Goal: Transaction & Acquisition: Purchase product/service

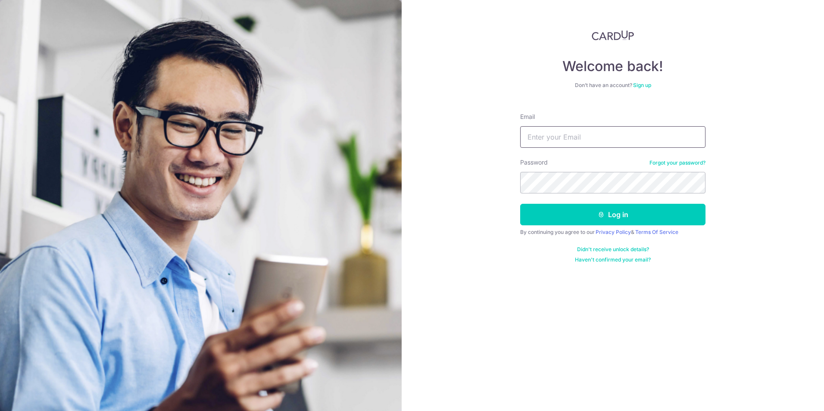
click at [538, 135] on input "Email" at bounding box center [612, 137] width 185 height 22
type input "celine.goh@steinway-gallery.com.sg"
click at [648, 218] on button "Log in" at bounding box center [612, 215] width 185 height 22
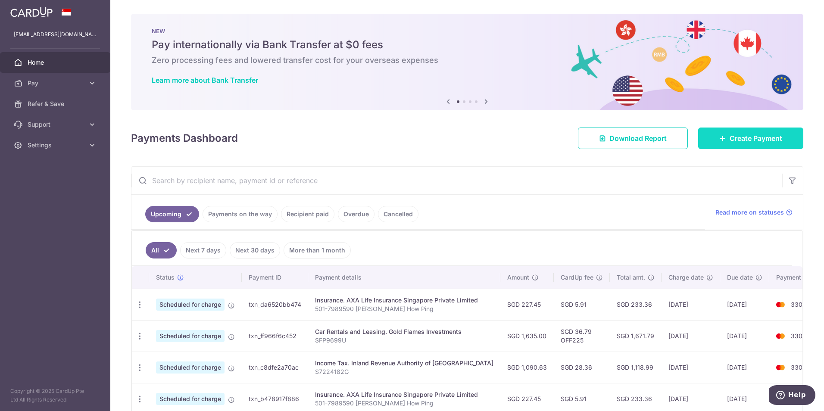
click at [744, 141] on span "Create Payment" at bounding box center [755, 138] width 53 height 10
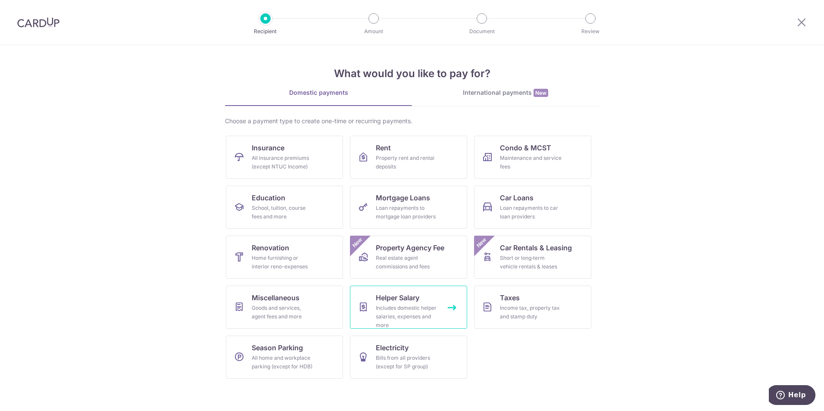
click at [417, 318] on div "Includes domestic helper salaries, expenses and more" at bounding box center [407, 317] width 62 height 26
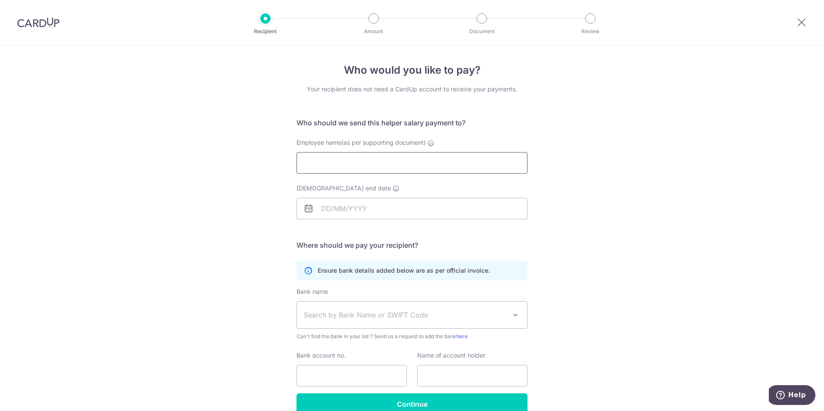
paste input "[PERSON_NAME] Maintenance Group Pte Ltd"
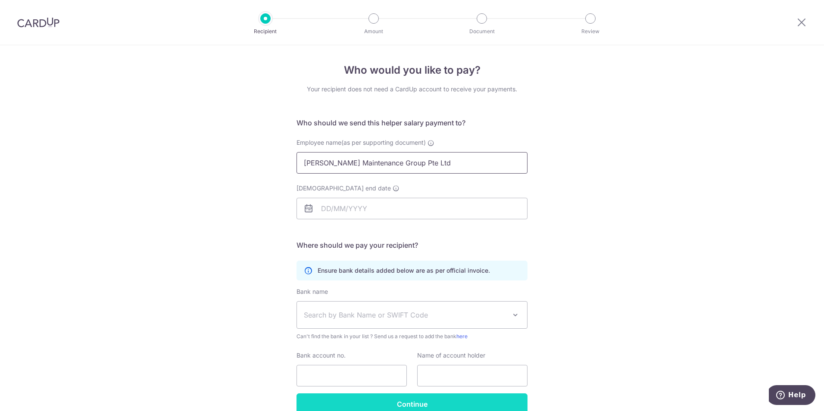
type input "[PERSON_NAME] Maintenance Group Pte Ltd"
click at [306, 212] on icon at bounding box center [308, 208] width 10 height 10
click at [304, 208] on icon at bounding box center [308, 208] width 10 height 10
click at [325, 206] on input "Employment contract end date" at bounding box center [411, 209] width 231 height 22
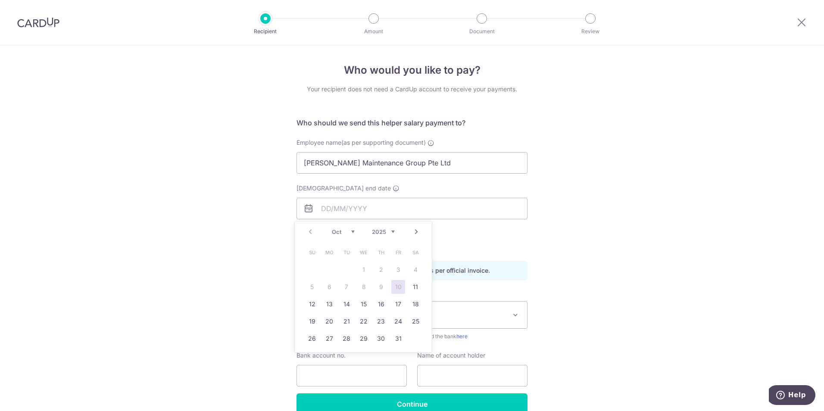
click at [353, 233] on select "Oct Nov Dec" at bounding box center [343, 231] width 23 height 7
click at [310, 231] on div "Prev Next Oct Nov Dec 2025 2026 2027 2028 2029 2030 2031 2032 2033 2034 2035" at bounding box center [363, 231] width 137 height 21
click at [353, 230] on select "Oct Nov Dec" at bounding box center [343, 231] width 23 height 7
click at [547, 246] on div "Who would you like to pay? Your recipient does not need a CardUp account to rec…" at bounding box center [412, 250] width 824 height 410
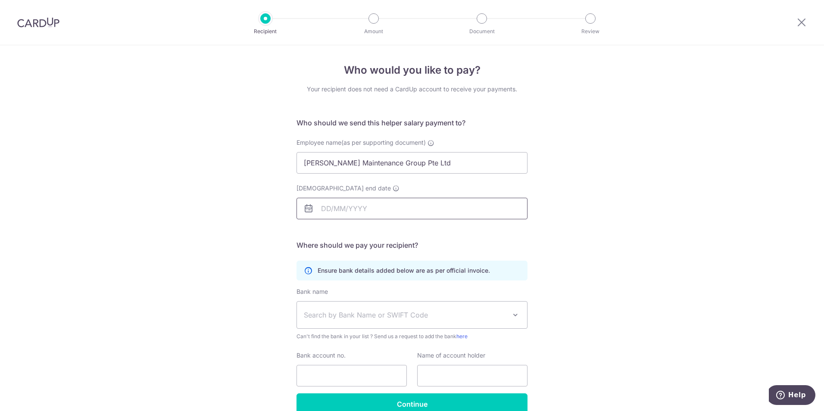
click at [347, 207] on input "Employment contract end date" at bounding box center [411, 209] width 231 height 22
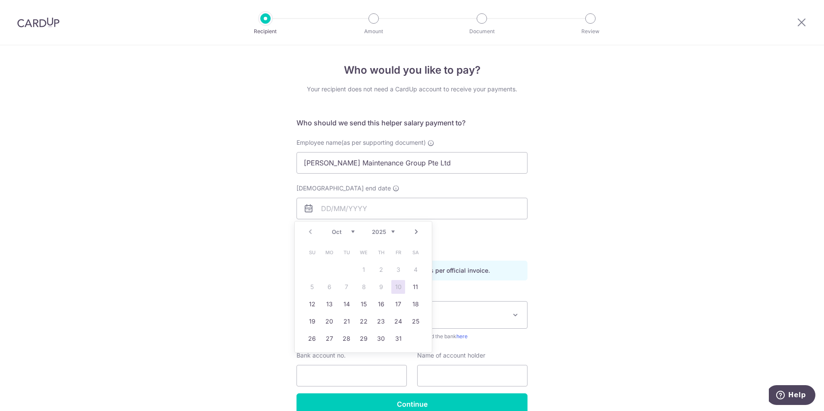
click at [312, 232] on div "Prev Next Oct Nov Dec 2025 2026 2027 2028 2029 2030 2031 2032 2033 2034 2035" at bounding box center [363, 231] width 137 height 21
click at [312, 231] on div "Prev Next Oct Nov Dec 2025 2026 2027 2028 2029 2030 2031 2032 2033 2034 2035" at bounding box center [363, 231] width 137 height 21
drag, startPoint x: 312, startPoint y: 231, endPoint x: 353, endPoint y: 230, distance: 40.9
click at [353, 230] on select "Oct Nov Dec" at bounding box center [343, 231] width 23 height 7
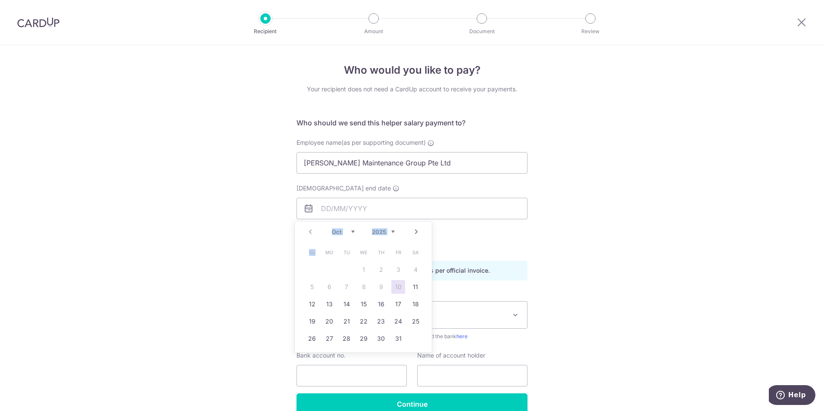
click at [353, 230] on select "Oct Nov Dec" at bounding box center [343, 231] width 23 height 7
click at [628, 271] on div "Who would you like to pay? Your recipient does not need a CardUp account to rec…" at bounding box center [412, 250] width 824 height 410
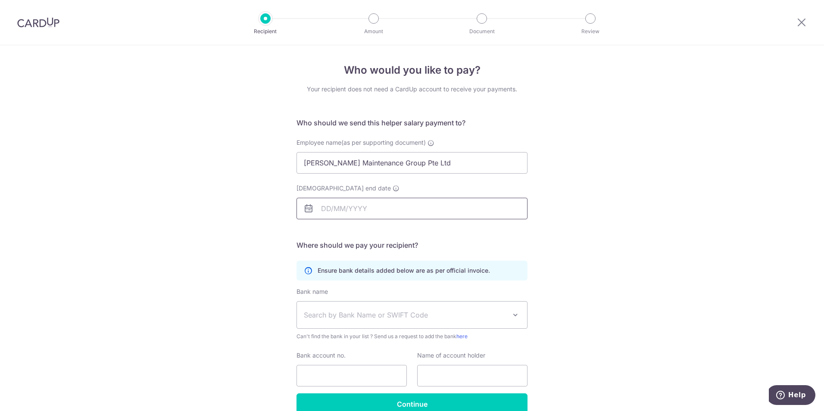
click at [386, 205] on input "Employment contract end date" at bounding box center [411, 209] width 231 height 22
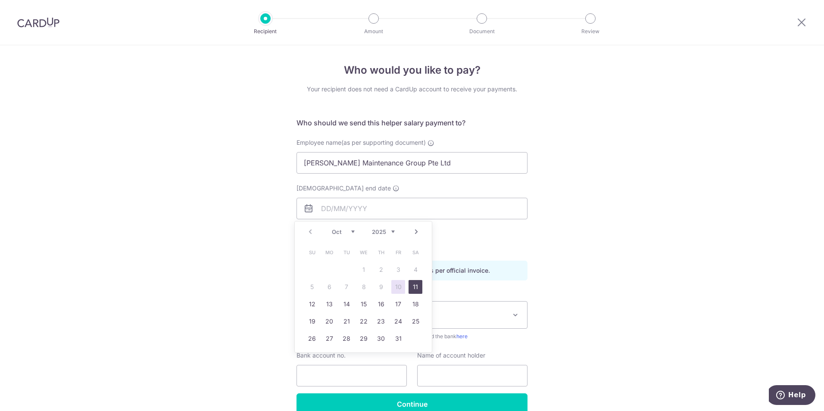
click at [417, 290] on link "11" at bounding box center [415, 287] width 14 height 14
type input "11/10/2025"
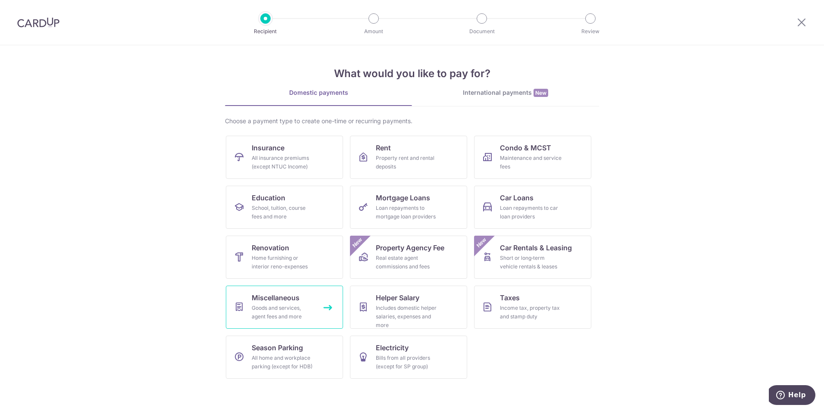
click at [291, 314] on div "Goods and services, agent fees and more" at bounding box center [283, 312] width 62 height 17
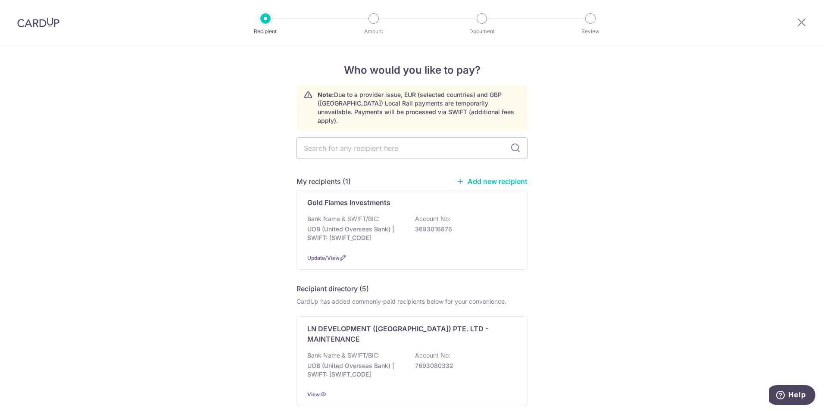
click at [516, 177] on link "Add new recipient" at bounding box center [491, 181] width 71 height 9
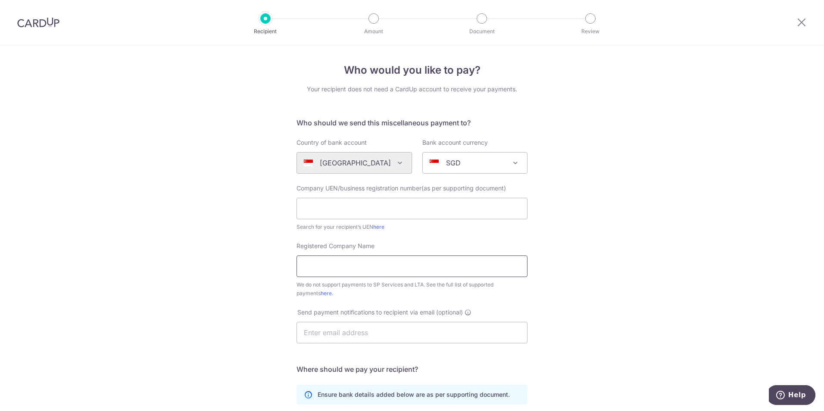
paste input "[PERSON_NAME] Maintenance Group Pte Ltd"
type input "[PERSON_NAME] Maintenance Group Pte Ltd"
paste input "201727751RHC1"
type input "201727751RHC1"
click at [642, 311] on div "Who would you like to pay? Your recipient does not need a CardUp account to rec…" at bounding box center [412, 312] width 824 height 534
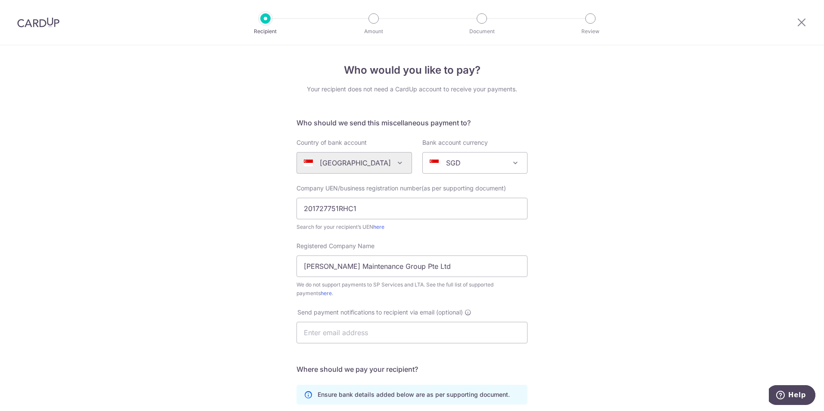
scroll to position [168, 0]
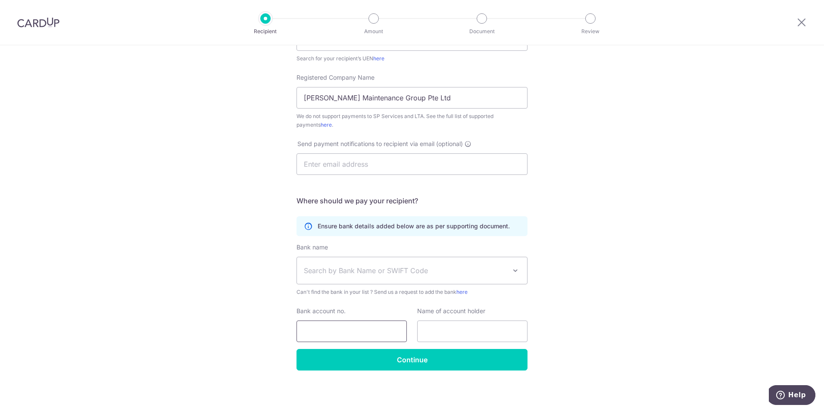
click at [315, 331] on input "Bank account no." at bounding box center [351, 332] width 110 height 22
paste input "1009044020"
type input "1009044020"
drag, startPoint x: 302, startPoint y: 94, endPoint x: 411, endPoint y: 101, distance: 109.2
click at [415, 102] on input "Luce Maintenance Group Pte Ltd" at bounding box center [411, 98] width 231 height 22
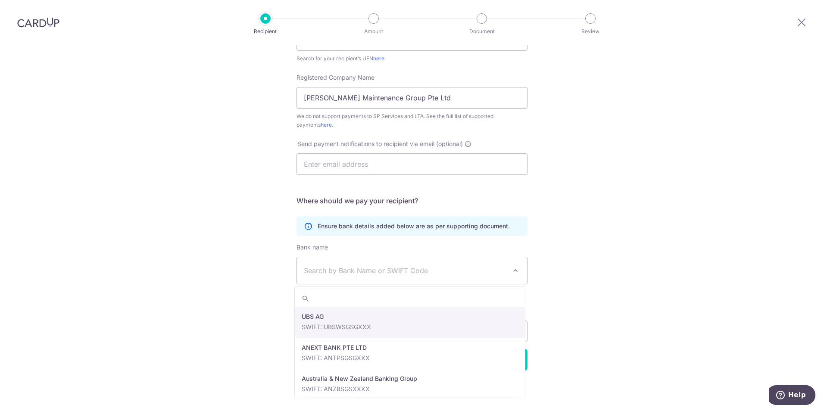
click at [459, 263] on span "Search by Bank Name or SWIFT Code" at bounding box center [412, 270] width 230 height 27
type input "dbs"
select select "6"
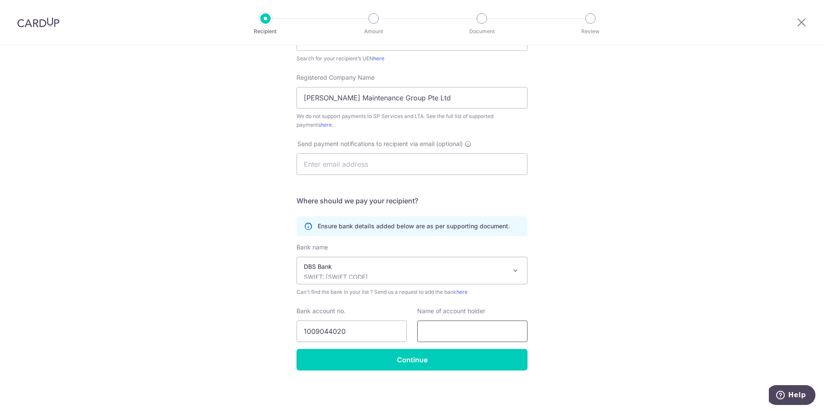
paste input "Luce Maintenance Group Pte Ltd"
type input "[PERSON_NAME] Maintenance Group Pte Ltd"
click at [425, 365] on input "Continue" at bounding box center [411, 360] width 231 height 22
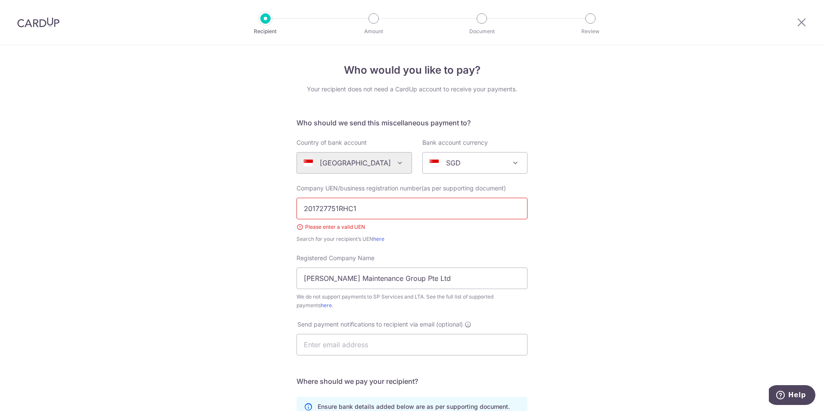
click at [374, 206] on input "201727751RHC1" at bounding box center [411, 209] width 231 height 22
type input "2"
paste input "201727751R"
type input "201727751R"
click at [564, 298] on div "Who would you like to pay? Your recipient does not need a CardUp account to rec…" at bounding box center [412, 318] width 824 height 546
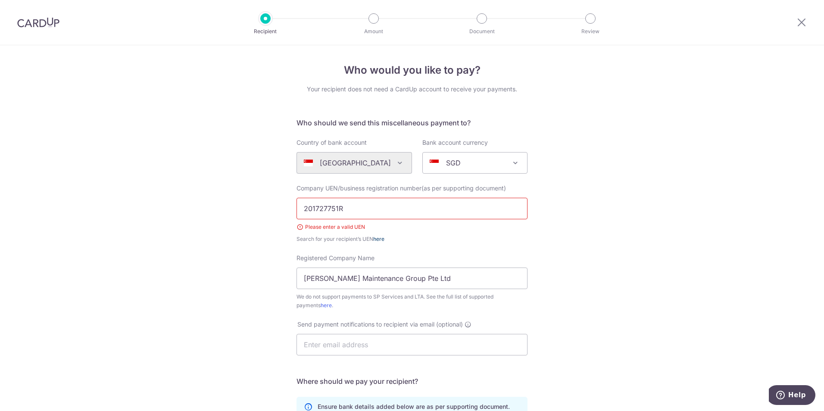
click at [378, 238] on link "here" at bounding box center [378, 239] width 11 height 6
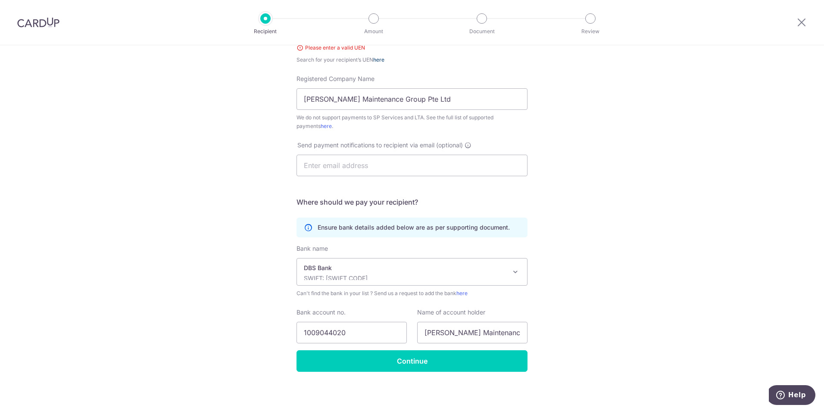
scroll to position [181, 0]
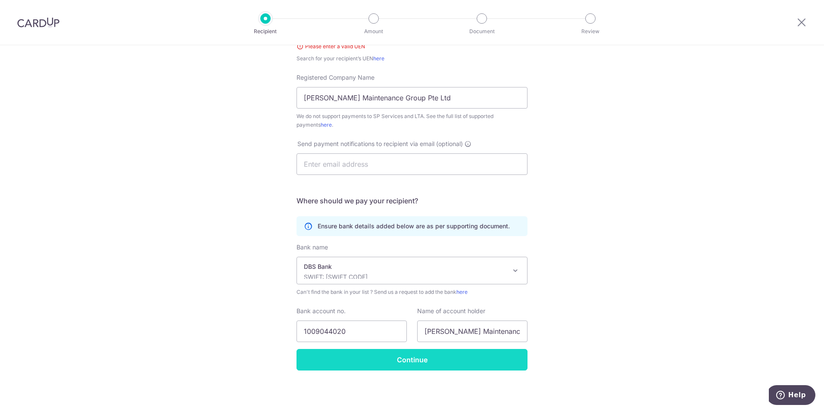
click at [443, 360] on input "Continue" at bounding box center [411, 360] width 231 height 22
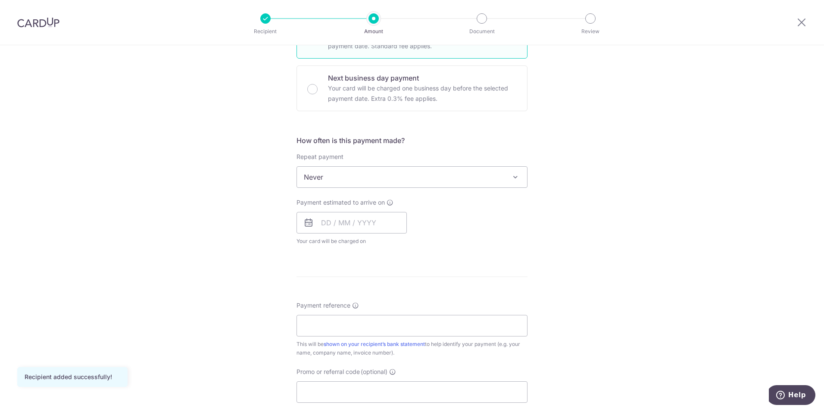
scroll to position [259, 0]
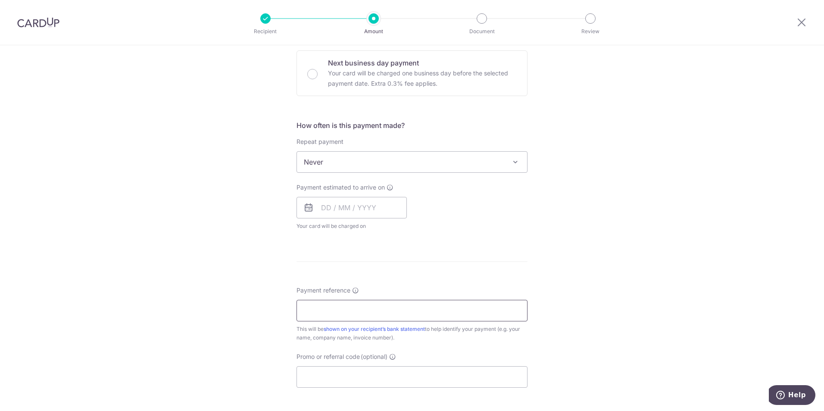
paste input "P516950"
type input "P516950"
click at [304, 210] on icon at bounding box center [308, 208] width 10 height 10
click at [310, 206] on icon at bounding box center [308, 208] width 10 height 10
click at [325, 209] on input "text" at bounding box center [351, 208] width 110 height 22
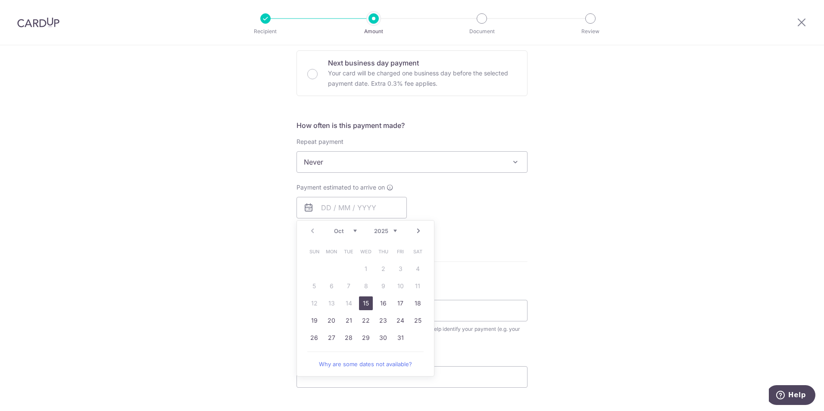
click at [365, 305] on link "15" at bounding box center [366, 303] width 14 height 14
type input "15/10/2025"
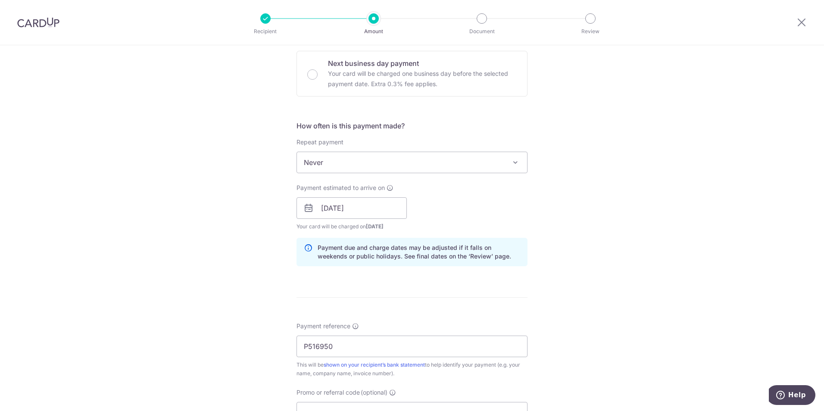
scroll to position [345, 0]
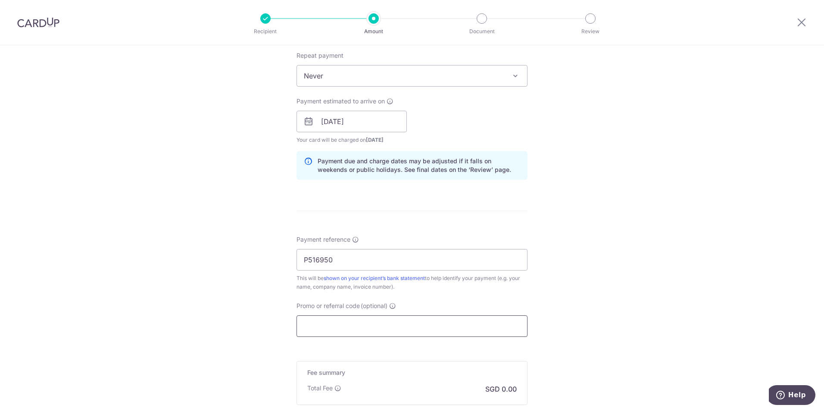
click at [364, 329] on input "Promo or referral code (optional)" at bounding box center [411, 326] width 231 height 22
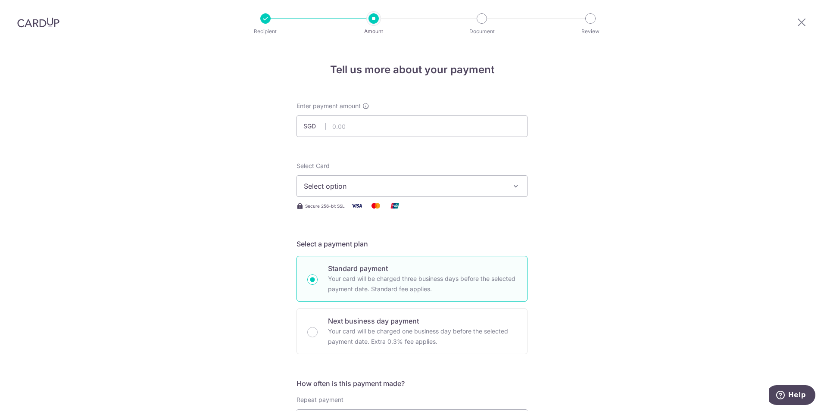
scroll to position [0, 0]
type input "OFF225"
click at [411, 127] on input "text" at bounding box center [411, 127] width 231 height 22
type input "872.00"
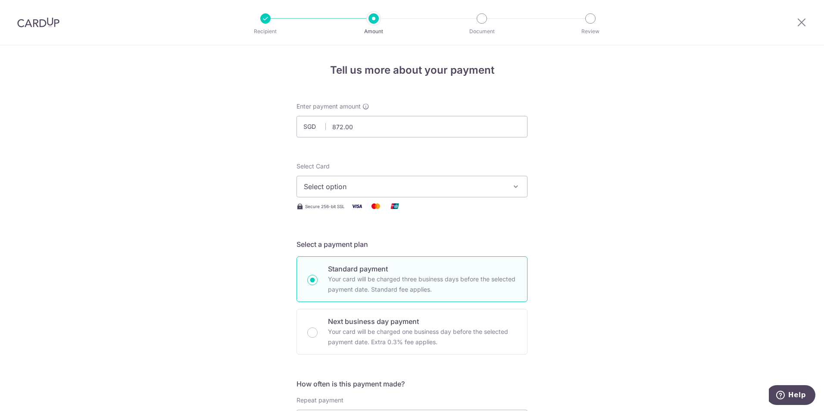
click at [514, 183] on icon "button" at bounding box center [515, 186] width 9 height 9
click at [406, 242] on link "**** 3309" at bounding box center [412, 248] width 230 height 21
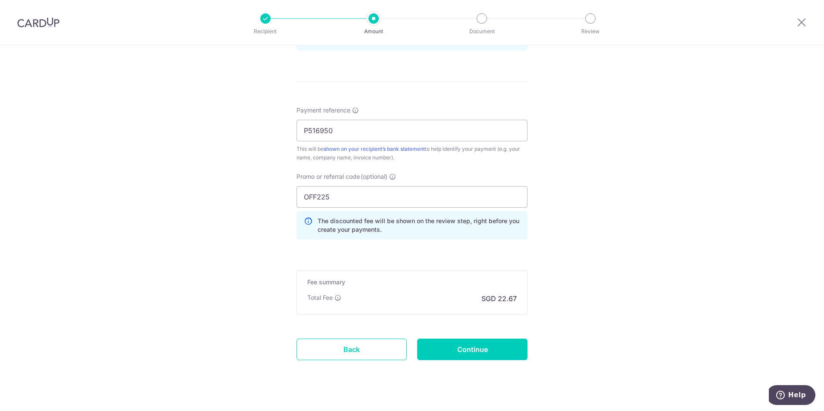
scroll to position [488, 0]
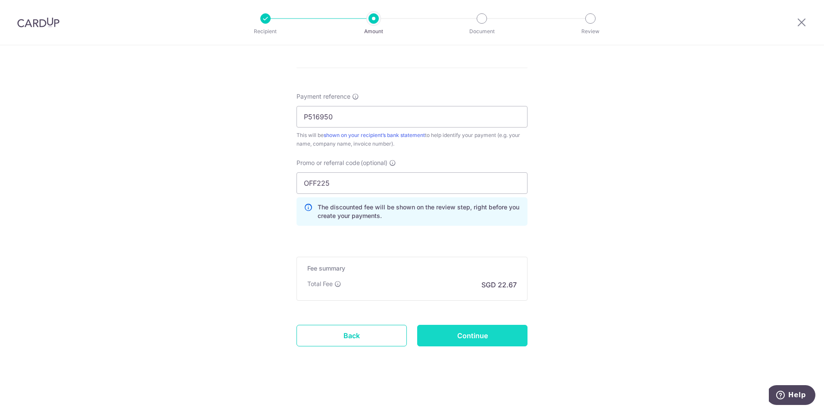
click at [484, 337] on input "Continue" at bounding box center [472, 336] width 110 height 22
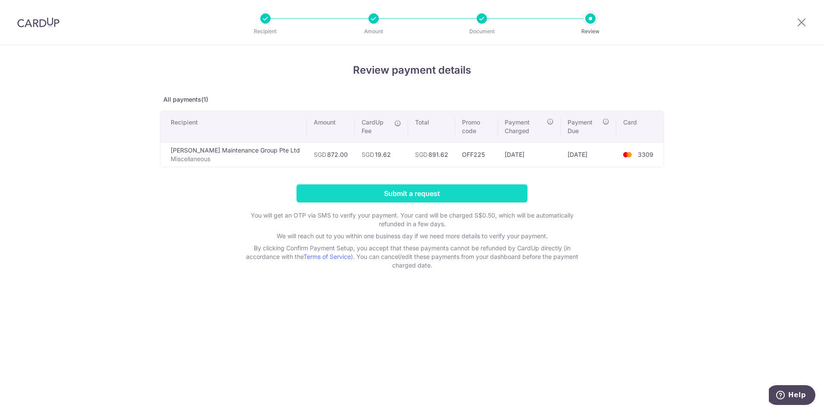
click at [471, 184] on input "Submit a request" at bounding box center [411, 193] width 231 height 18
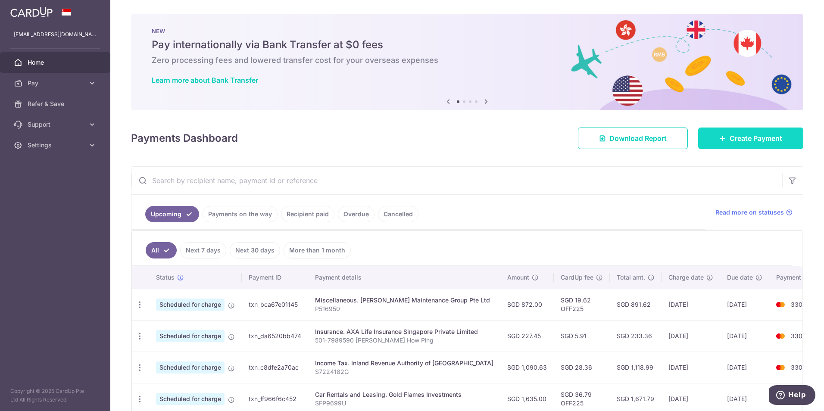
click at [743, 143] on span "Create Payment" at bounding box center [755, 138] width 53 height 10
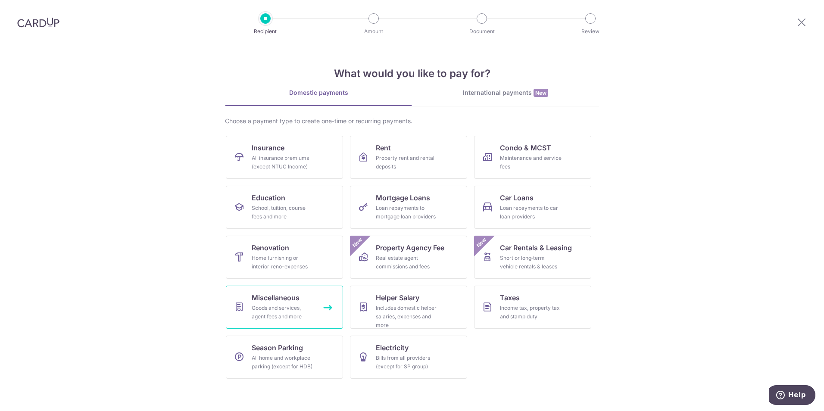
click at [286, 307] on div "Goods and services, agent fees and more" at bounding box center [283, 312] width 62 height 17
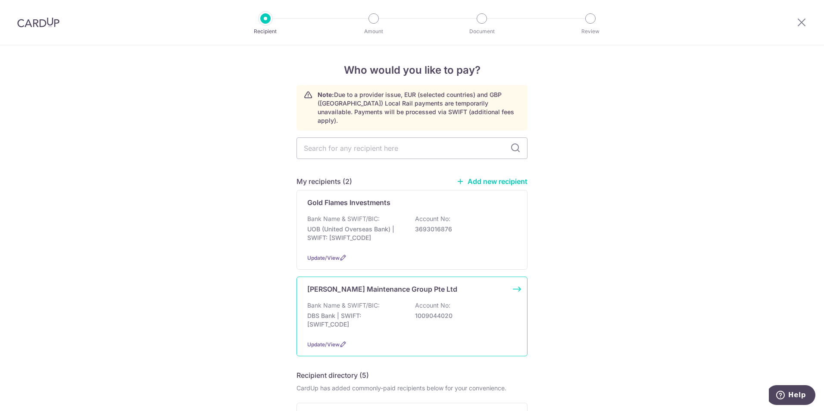
click at [368, 290] on div "Luce Maintenance Group Pte Ltd Bank Name & SWIFT/BIC: DBS Bank | SWIFT: DBSSSGS…" at bounding box center [411, 317] width 231 height 80
click at [801, 25] on icon at bounding box center [801, 22] width 10 height 11
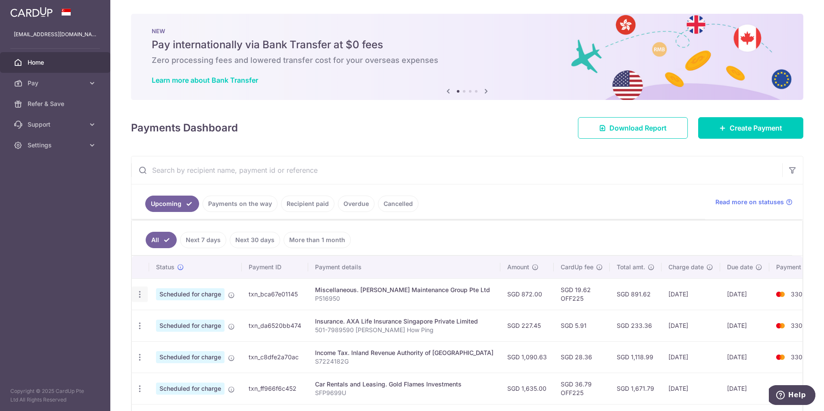
click at [141, 295] on icon "button" at bounding box center [139, 294] width 9 height 9
click at [183, 318] on span "Update payment" at bounding box center [185, 318] width 59 height 10
radio input "true"
type input "872.00"
type input "15/10/2025"
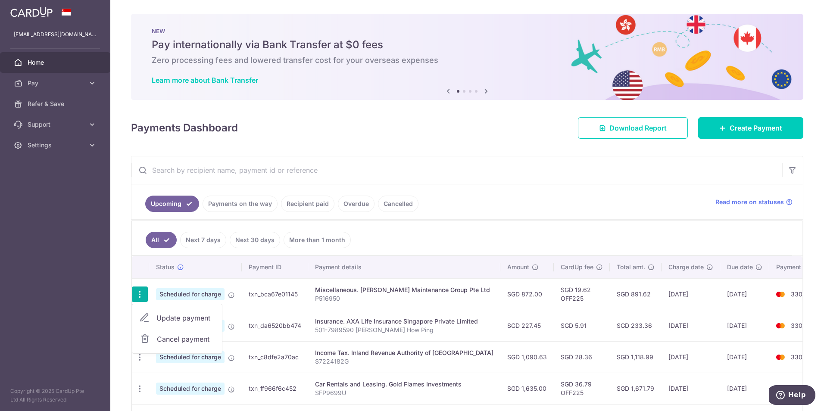
type input "P516950"
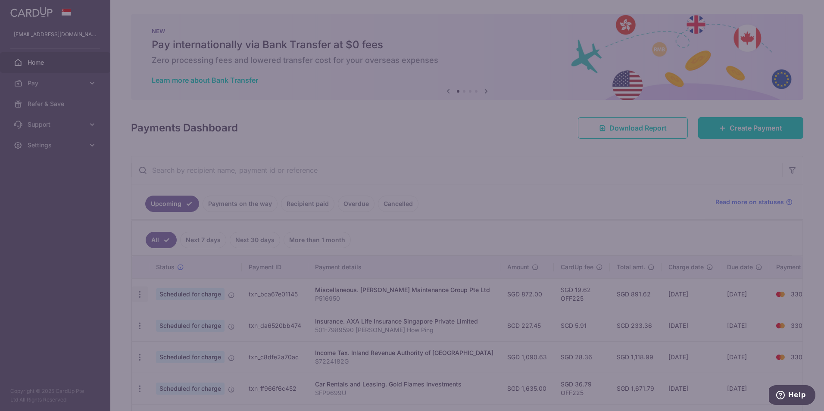
type input "OFF225"
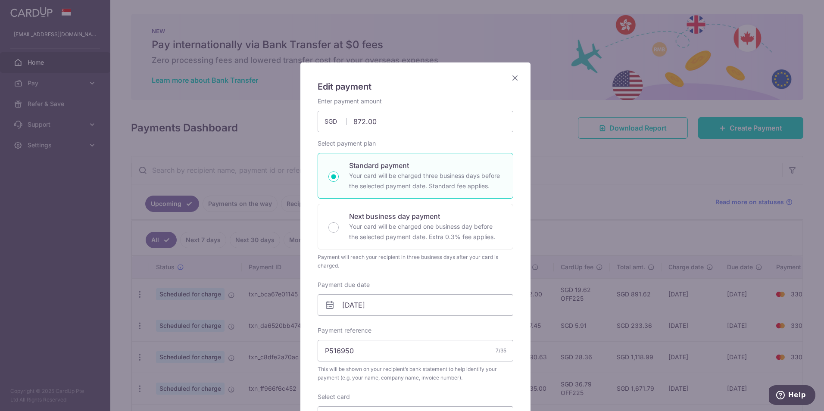
click at [510, 78] on icon "Close" at bounding box center [515, 77] width 10 height 11
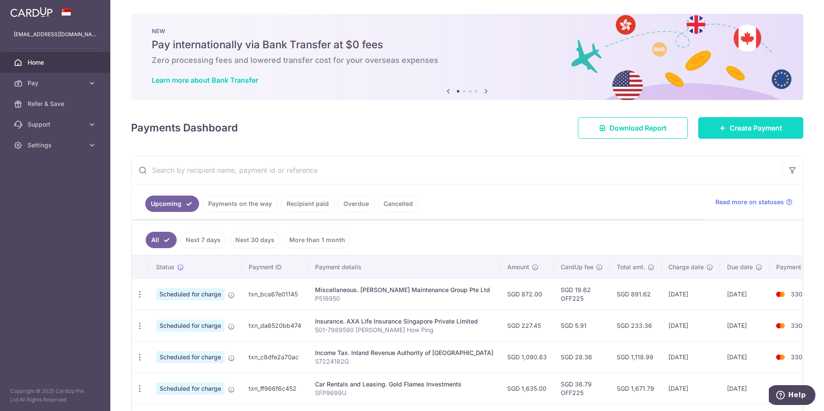
click at [747, 129] on span "Create Payment" at bounding box center [755, 128] width 53 height 10
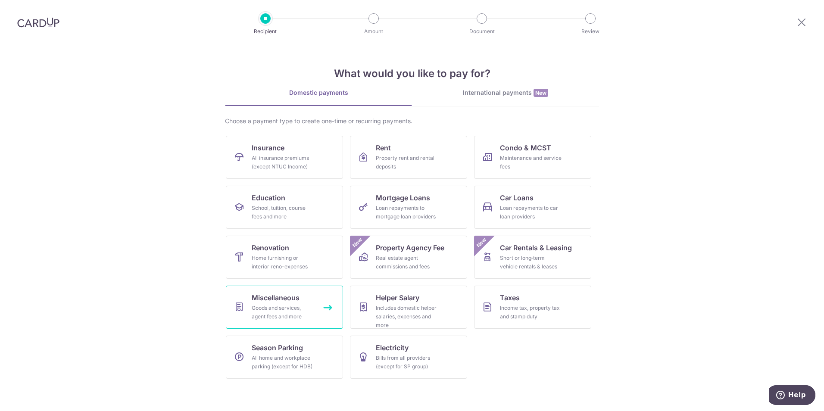
click at [294, 313] on div "Goods and services, agent fees and more" at bounding box center [283, 312] width 62 height 17
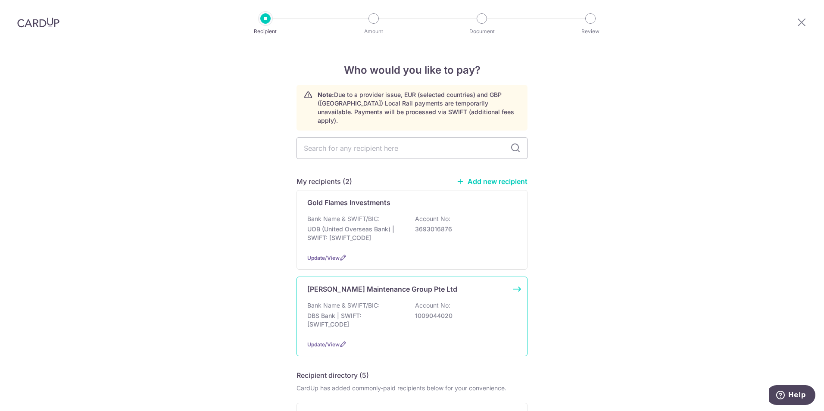
click at [371, 301] on p "Bank Name & SWIFT/BIC:" at bounding box center [343, 305] width 72 height 9
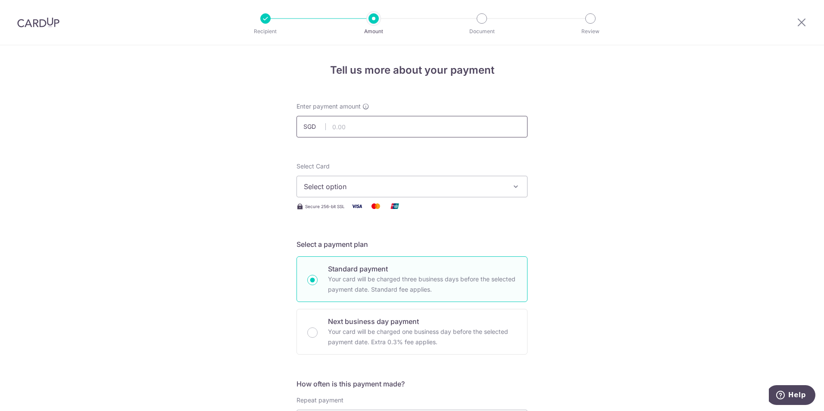
click at [394, 125] on input "text" at bounding box center [411, 127] width 231 height 22
type input "109.00"
click at [515, 188] on icon "button" at bounding box center [515, 186] width 9 height 9
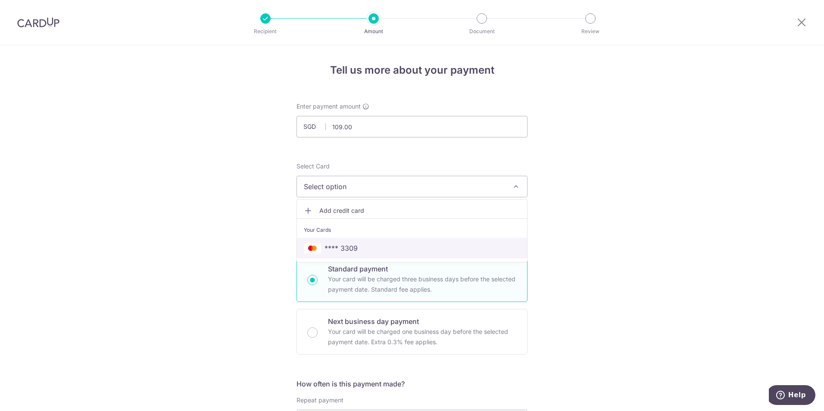
click at [412, 250] on span "**** 3309" at bounding box center [412, 248] width 216 height 10
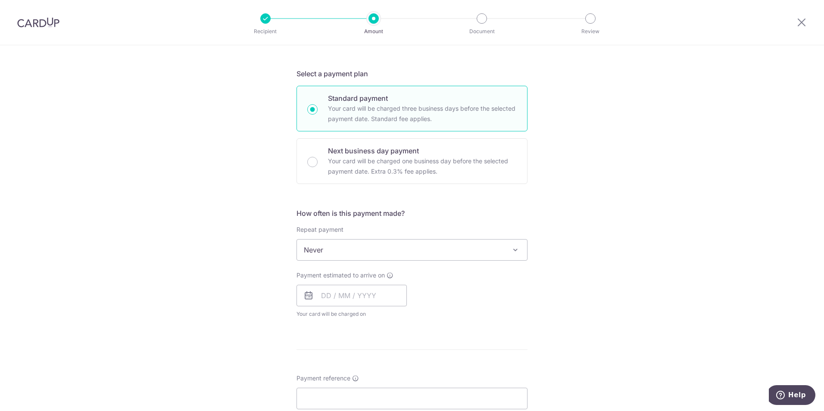
scroll to position [172, 0]
click at [307, 293] on icon at bounding box center [308, 294] width 10 height 10
click at [319, 297] on input "text" at bounding box center [351, 294] width 110 height 22
click at [366, 391] on link "15" at bounding box center [366, 390] width 14 height 14
type input "15/10/2025"
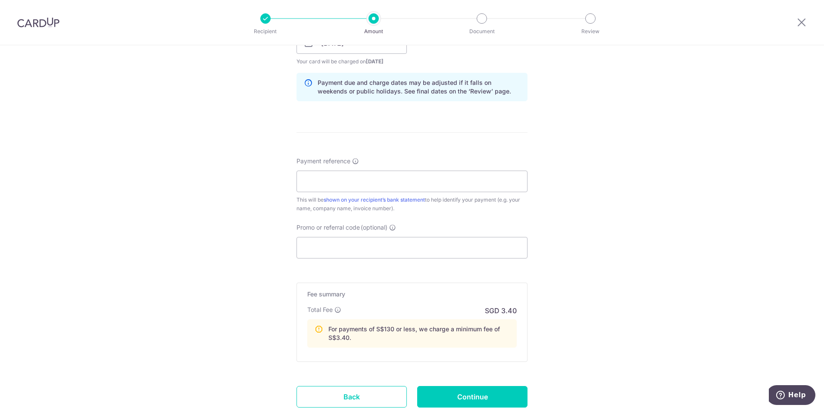
scroll to position [431, 0]
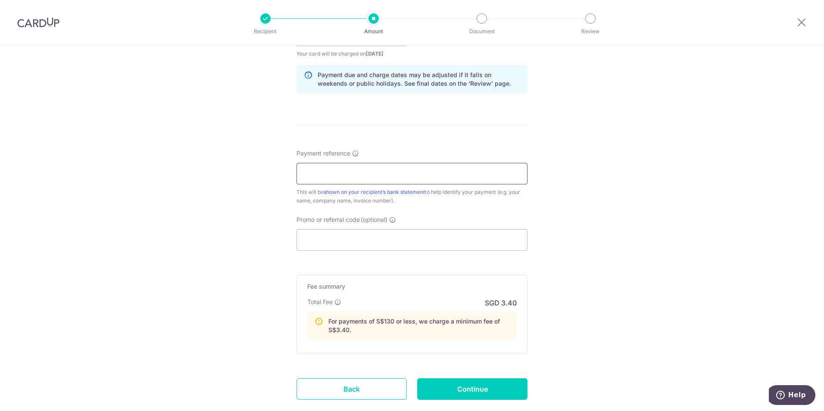
paste input "P516949"
type input "P516949"
click at [355, 242] on input "Promo or referral code (optional)" at bounding box center [411, 240] width 231 height 22
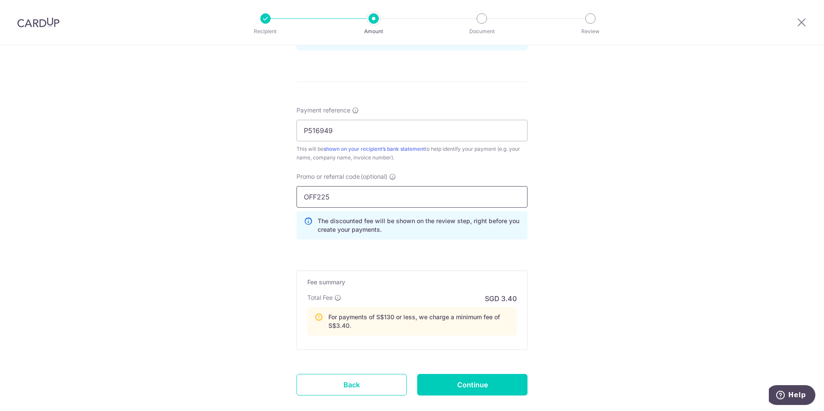
scroll to position [523, 0]
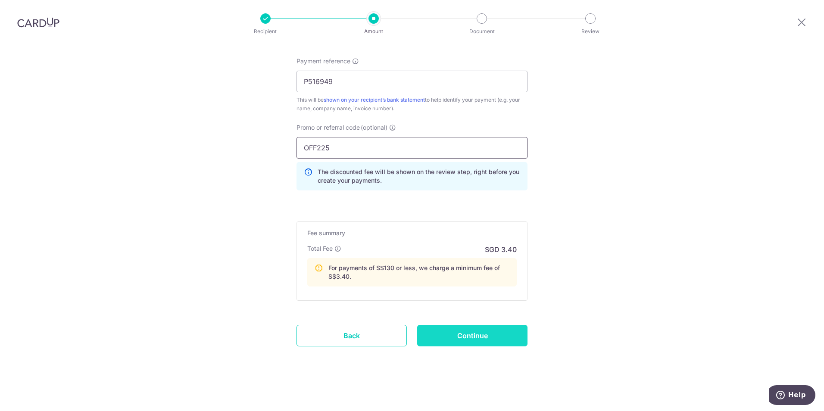
type input "OFF225"
click at [517, 340] on input "Continue" at bounding box center [472, 336] width 110 height 22
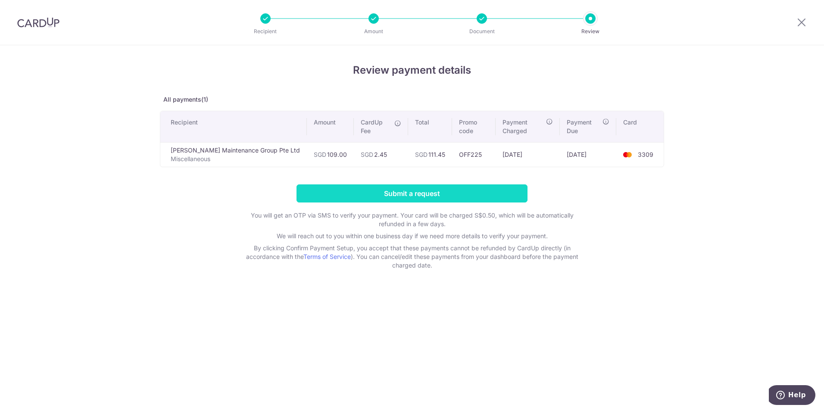
click at [503, 184] on input "Submit a request" at bounding box center [411, 193] width 231 height 18
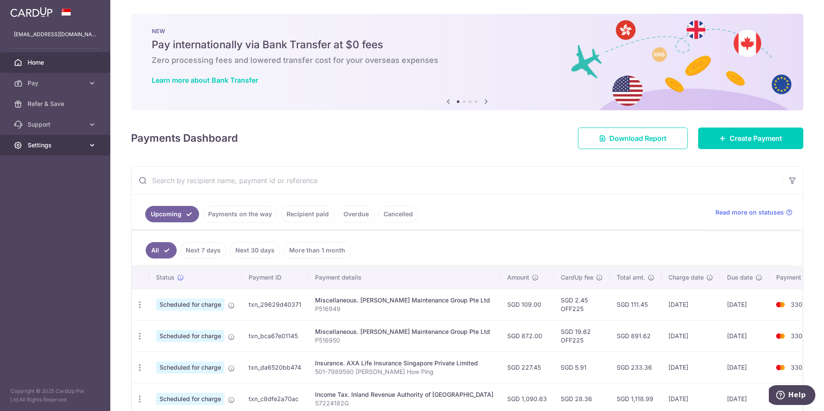
click at [91, 146] on icon at bounding box center [92, 145] width 9 height 9
drag, startPoint x: 48, startPoint y: 185, endPoint x: 69, endPoint y: 179, distance: 21.0
click at [48, 185] on span "Logout" at bounding box center [56, 186] width 57 height 9
